Goal: Information Seeking & Learning: Learn about a topic

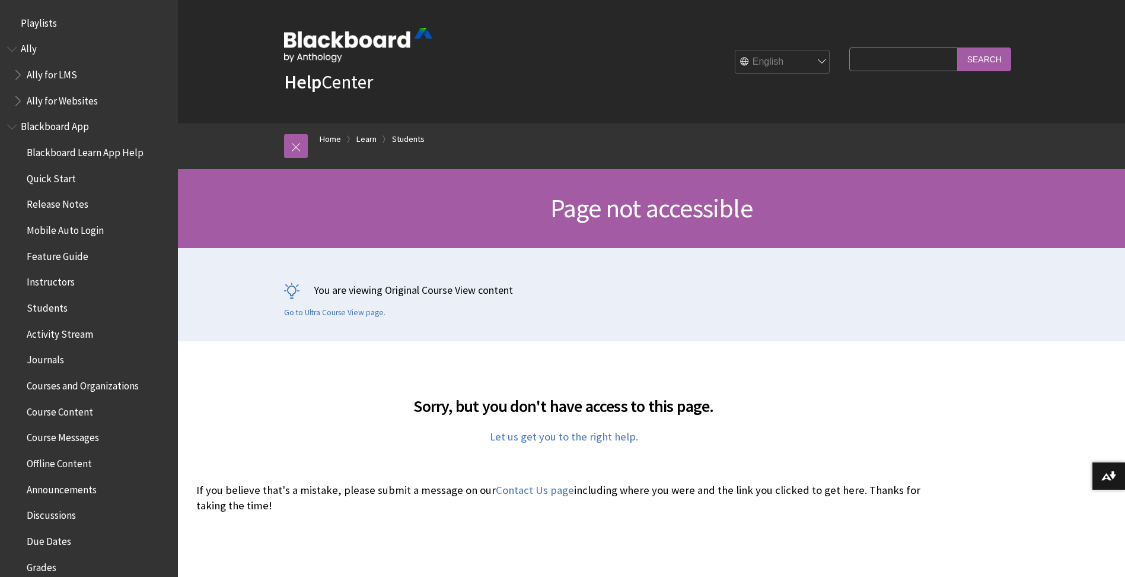
click at [33, 566] on span "Grades" at bounding box center [42, 565] width 30 height 16
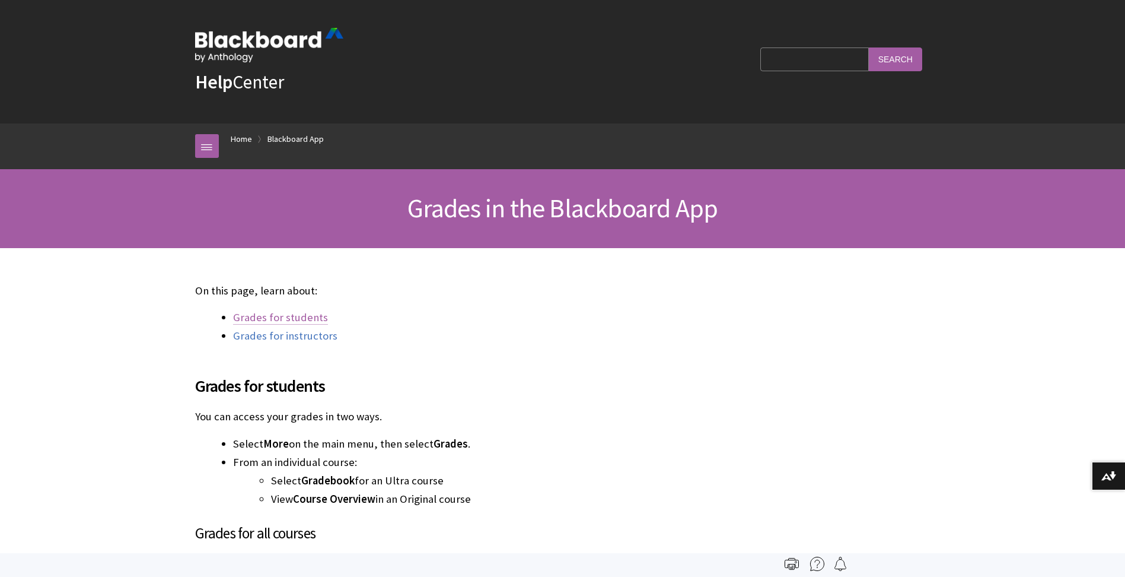
click at [262, 320] on link "Grades for students" at bounding box center [280, 317] width 95 height 14
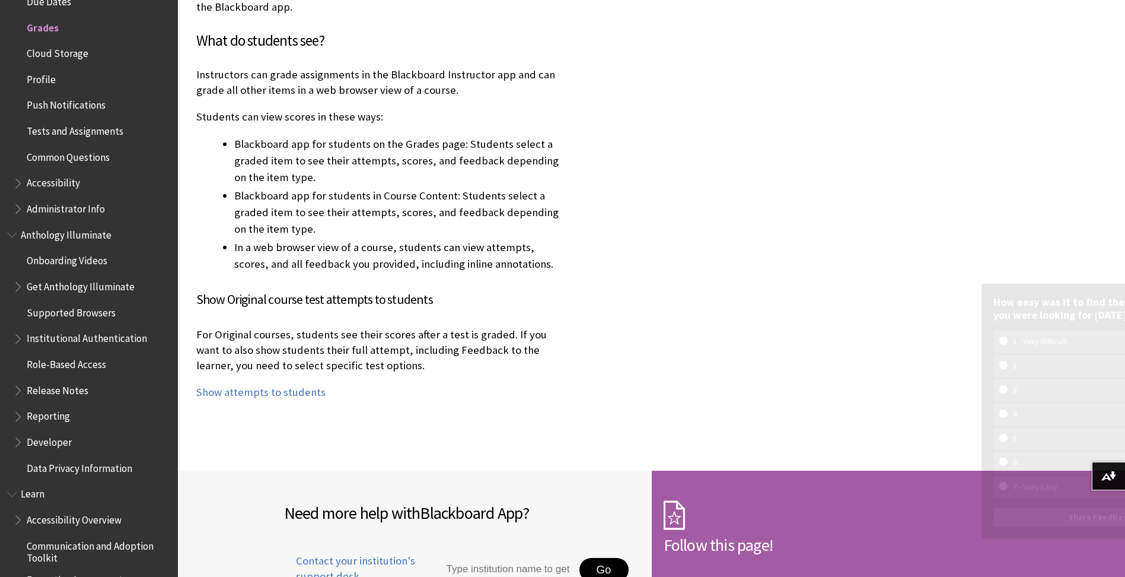
scroll to position [9044, 0]
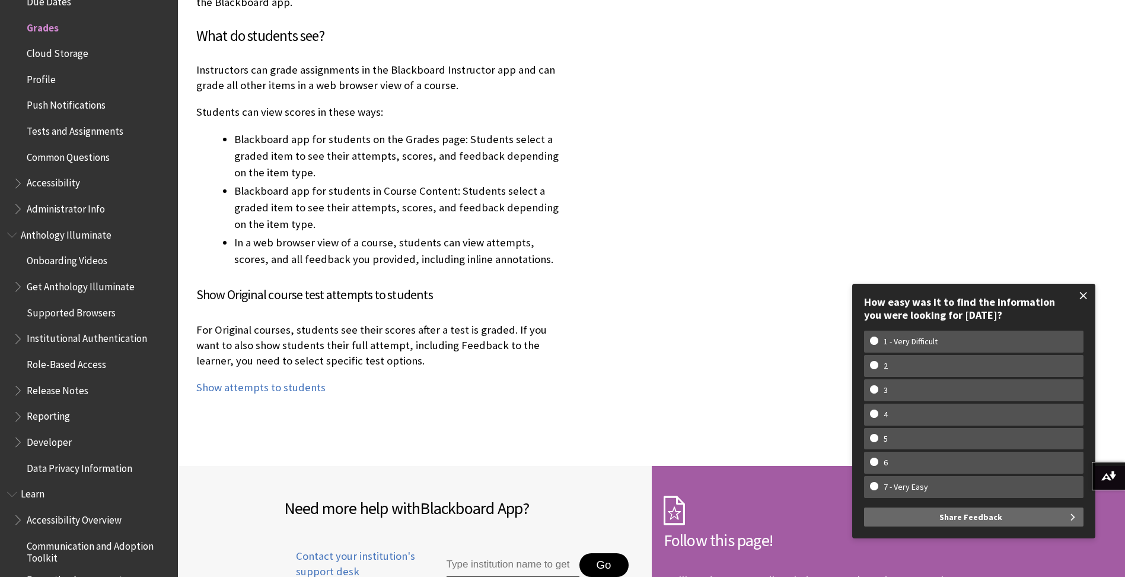
click at [1086, 298] on span at bounding box center [1083, 295] width 25 height 25
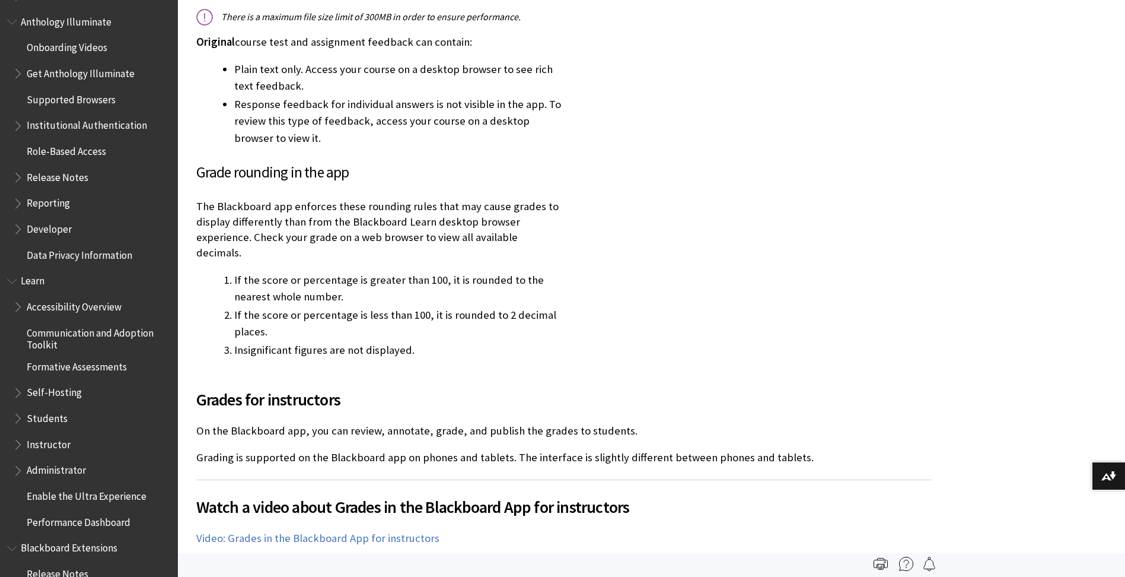
scroll to position [757, 0]
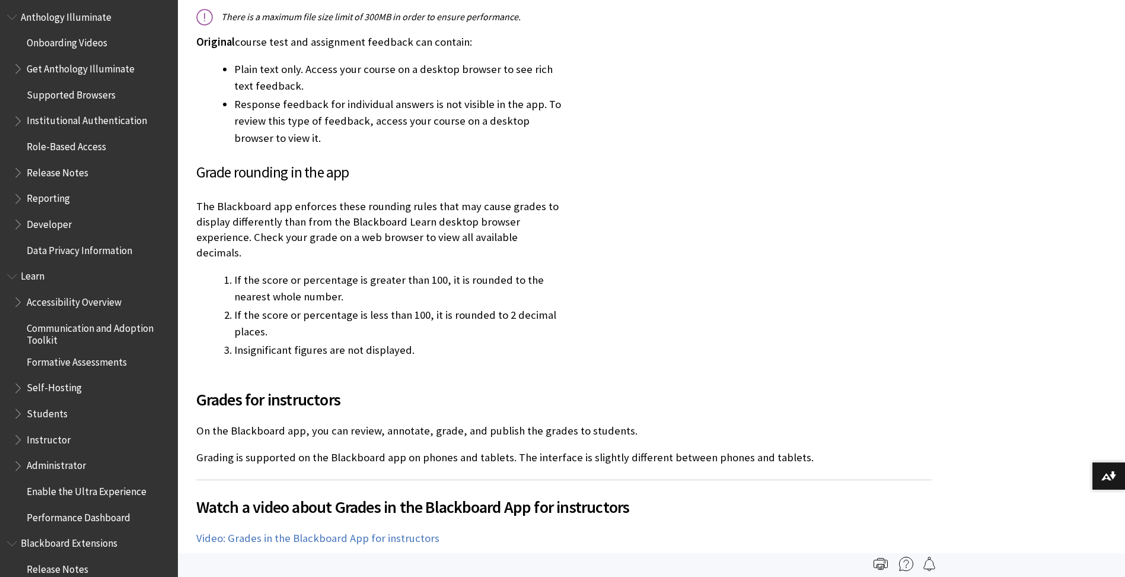
click at [51, 406] on span "Students" at bounding box center [47, 411] width 41 height 16
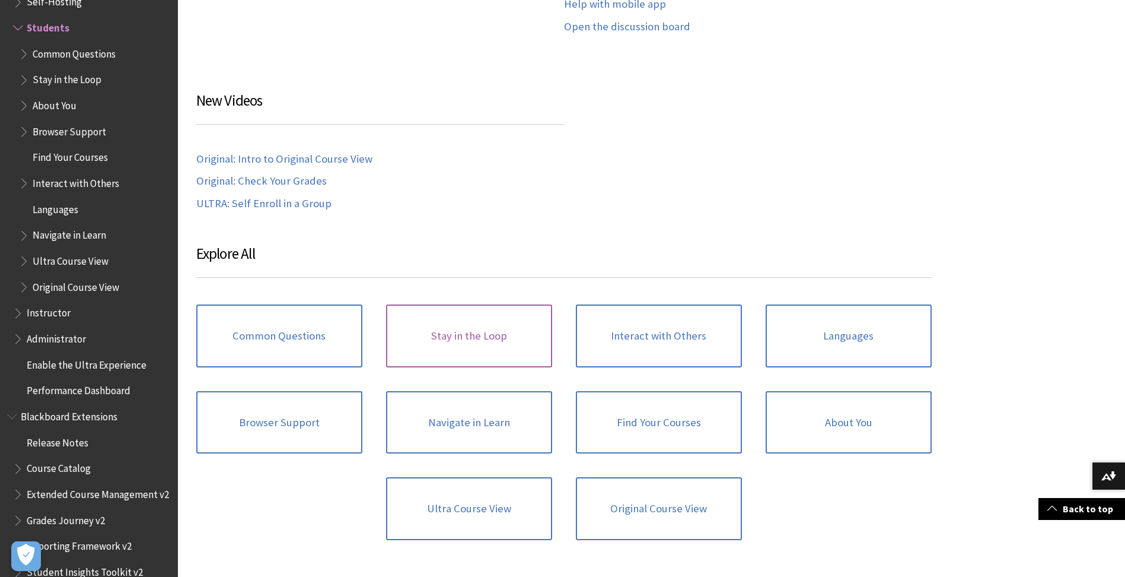
click at [477, 339] on link "Stay in the Loop" at bounding box center [469, 335] width 166 height 63
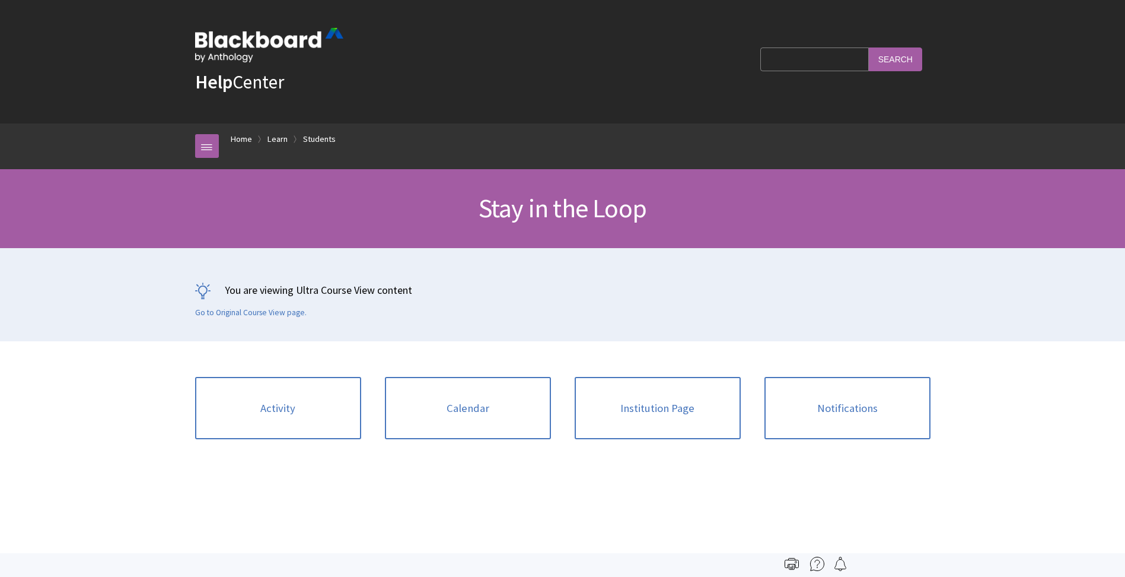
scroll to position [1195, 0]
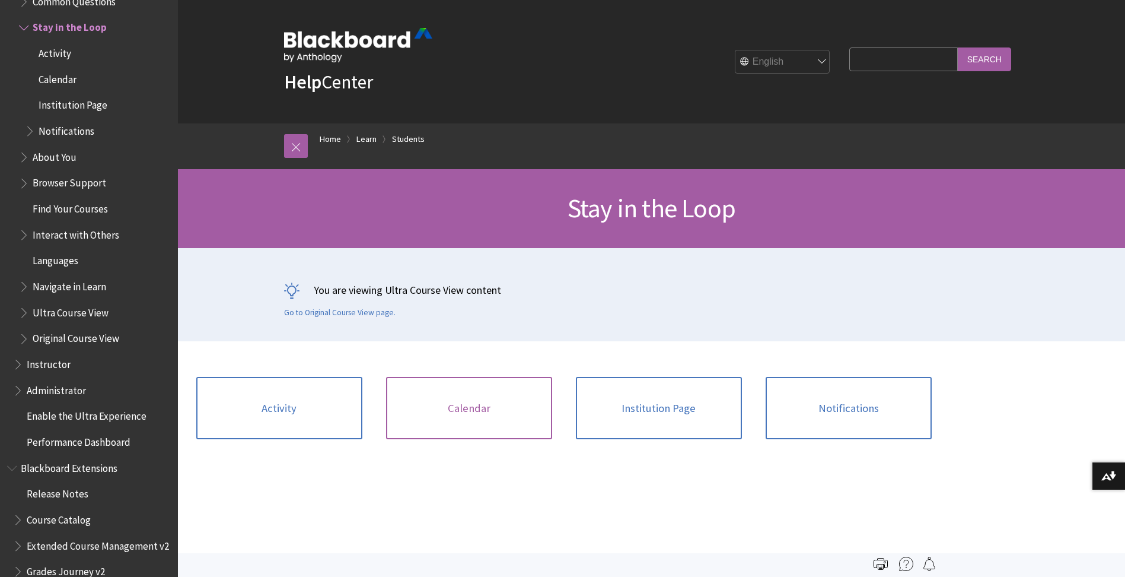
click at [470, 410] on link "Calendar" at bounding box center [469, 408] width 166 height 63
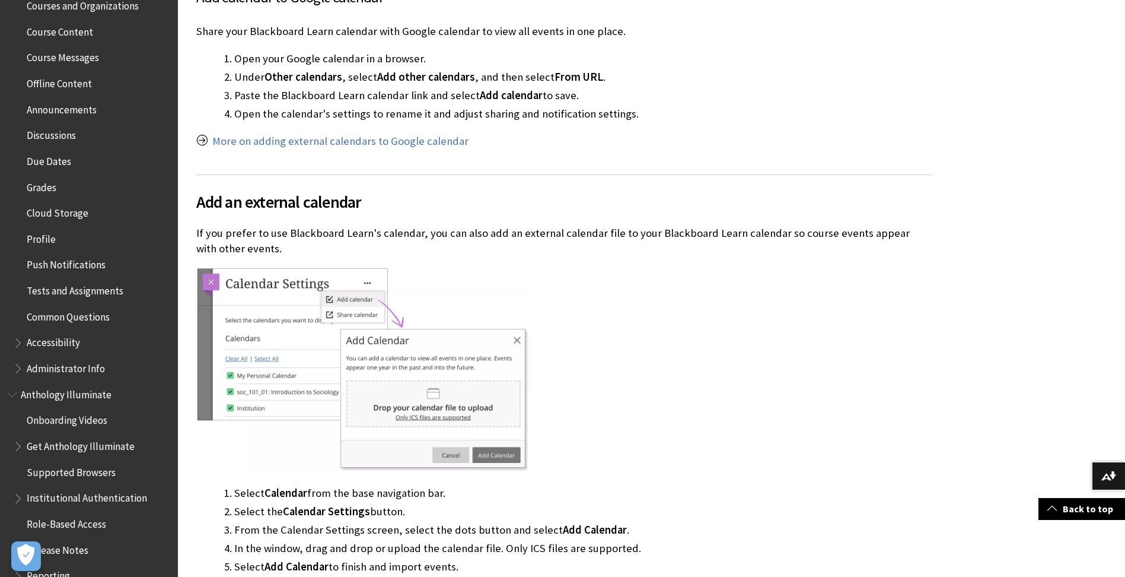
scroll to position [376, 0]
